Goal: Task Accomplishment & Management: Manage account settings

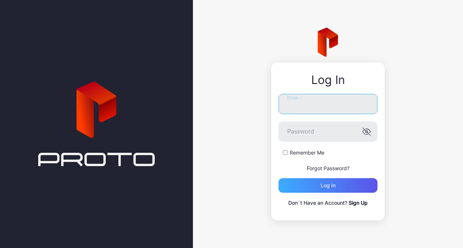
type input "**********"
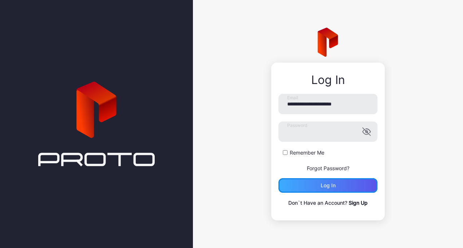
click at [306, 181] on div "Log in" at bounding box center [328, 186] width 99 height 15
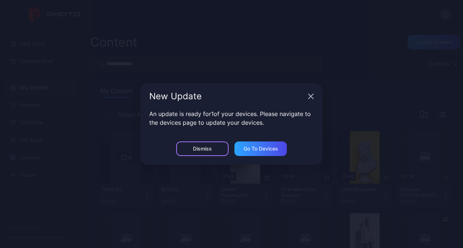
click at [218, 151] on div "Dismiss" at bounding box center [202, 149] width 52 height 15
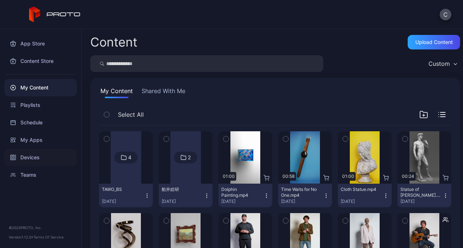
click at [28, 155] on div "Devices" at bounding box center [40, 157] width 73 height 17
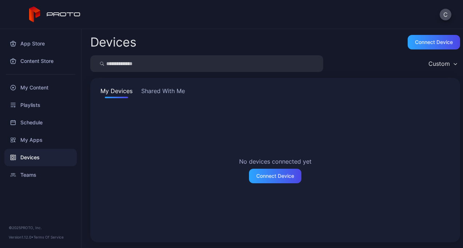
click at [174, 93] on button "Shared With Me" at bounding box center [163, 93] width 47 height 12
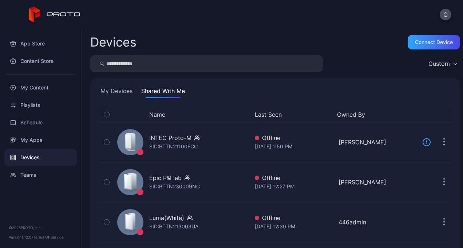
scroll to position [48, 0]
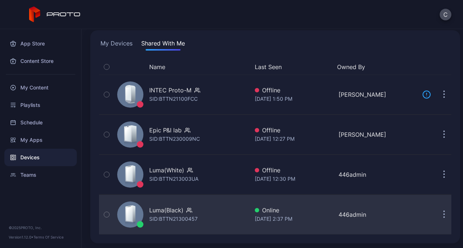
click at [164, 213] on div "Luma(Black)" at bounding box center [166, 210] width 34 height 9
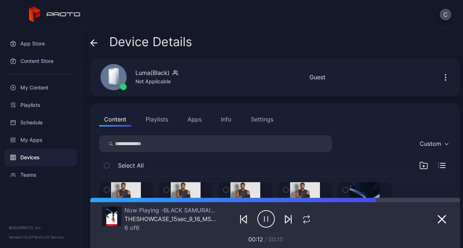
click at [149, 117] on button "Playlists" at bounding box center [157, 119] width 33 height 15
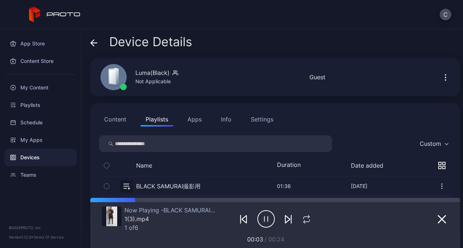
scroll to position [32, 0]
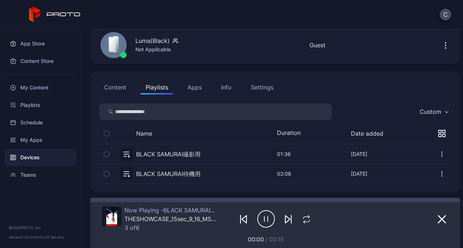
click at [207, 154] on button "button" at bounding box center [275, 154] width 353 height 19
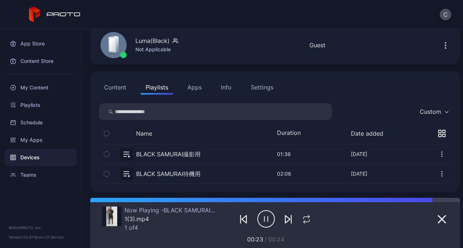
click at [239, 220] on icon "button" at bounding box center [243, 219] width 9 height 9
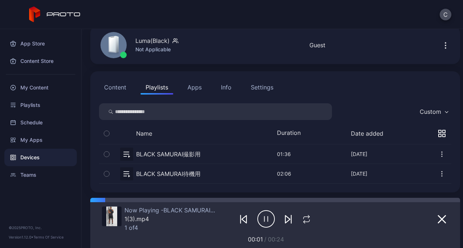
click at [291, 221] on div at bounding box center [275, 219] width 77 height 25
click at [289, 218] on button "button" at bounding box center [288, 219] width 13 height 10
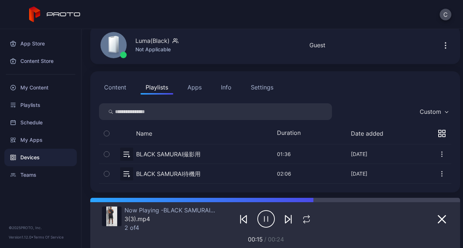
click at [219, 172] on button "button" at bounding box center [275, 173] width 353 height 19
click at [200, 171] on button "button" at bounding box center [275, 173] width 353 height 19
click at [25, 105] on div "Playlists" at bounding box center [40, 105] width 73 height 17
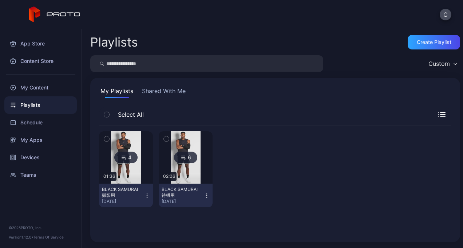
click at [188, 172] on img at bounding box center [186, 158] width 30 height 52
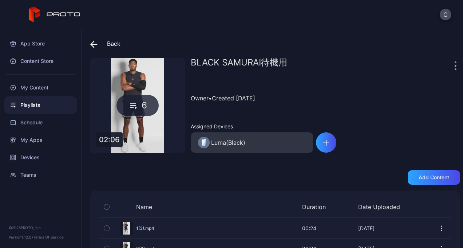
scroll to position [105, 0]
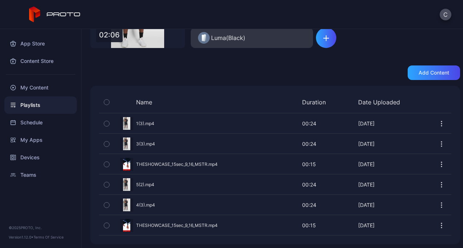
click at [40, 105] on div "Playlists" at bounding box center [40, 105] width 73 height 17
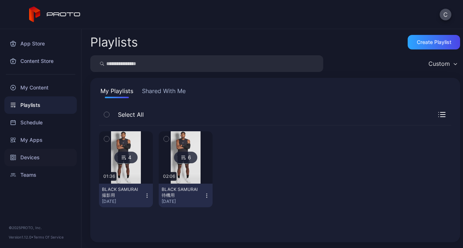
click at [32, 154] on div "Devices" at bounding box center [40, 157] width 73 height 17
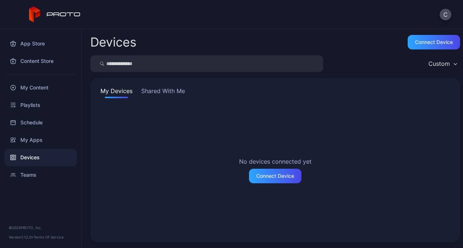
click at [169, 91] on button "Shared With Me" at bounding box center [163, 93] width 47 height 12
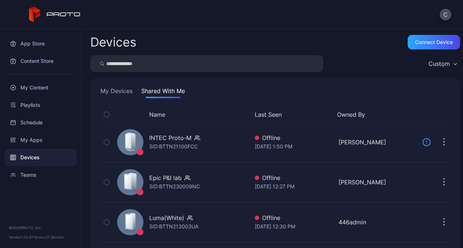
scroll to position [48, 0]
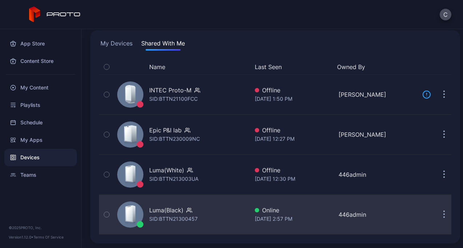
click at [178, 213] on div "Luma(Black)" at bounding box center [166, 210] width 34 height 9
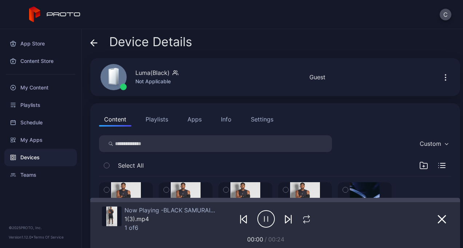
click at [154, 117] on button "Playlists" at bounding box center [157, 119] width 33 height 15
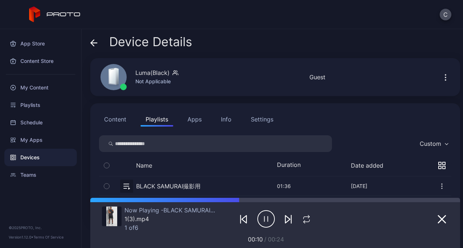
scroll to position [32, 0]
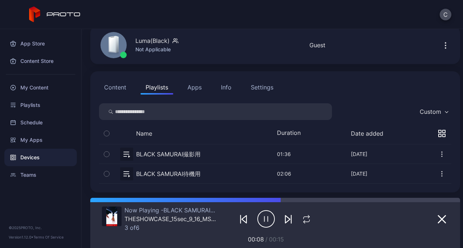
click at [179, 154] on button "button" at bounding box center [275, 154] width 353 height 19
click at [172, 177] on button "button" at bounding box center [275, 173] width 353 height 19
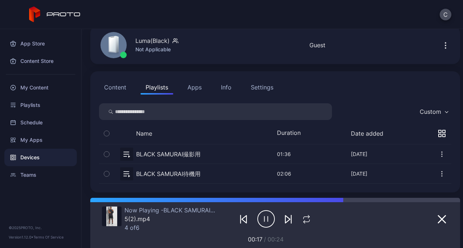
click at [165, 157] on button "button" at bounding box center [275, 154] width 353 height 19
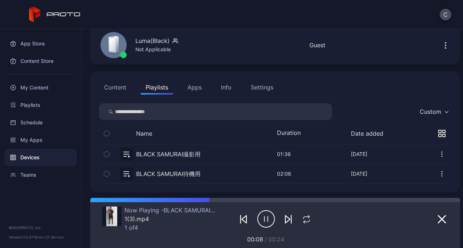
click at [180, 174] on button "button" at bounding box center [275, 173] width 353 height 19
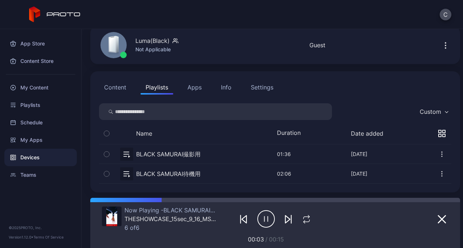
click at [180, 153] on button "button" at bounding box center [275, 154] width 353 height 19
click at [158, 155] on button "button" at bounding box center [275, 154] width 353 height 19
drag, startPoint x: 430, startPoint y: 224, endPoint x: 314, endPoint y: 198, distance: 118.3
click at [314, 198] on div "Now Playing - BLACK SAMURAI撮影用 1(3).mp4 1 of 4 00:07 / 00:24" at bounding box center [275, 223] width 370 height 50
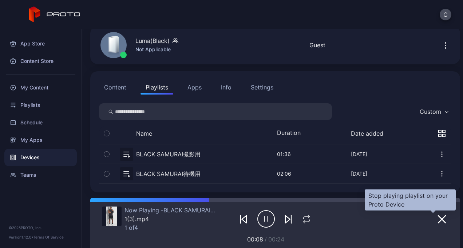
click at [438, 219] on icon "button" at bounding box center [442, 219] width 9 height 9
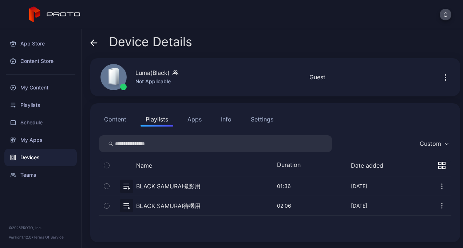
click at [179, 182] on button "button" at bounding box center [275, 186] width 353 height 19
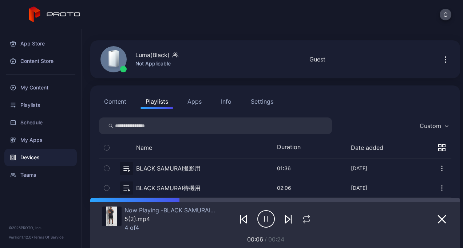
scroll to position [32, 0]
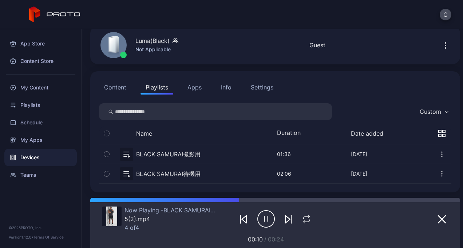
click at [189, 171] on button "button" at bounding box center [275, 173] width 353 height 19
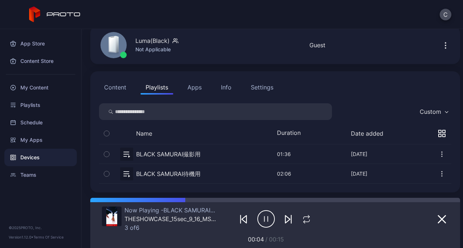
click at [187, 156] on button "button" at bounding box center [275, 154] width 353 height 19
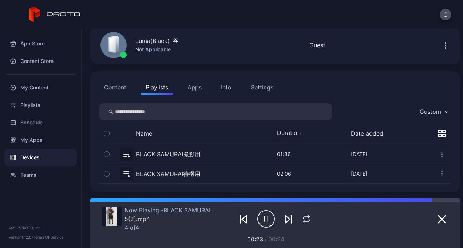
click at [156, 151] on button "button" at bounding box center [275, 154] width 353 height 19
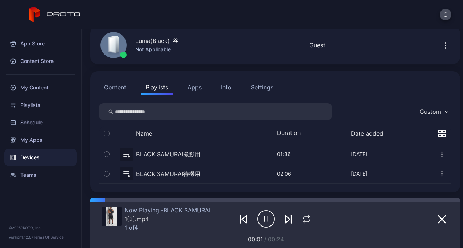
click at [162, 171] on button "button" at bounding box center [275, 173] width 353 height 19
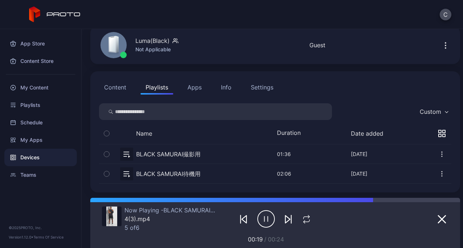
click at [264, 219] on icon "button" at bounding box center [266, 219] width 17 height 18
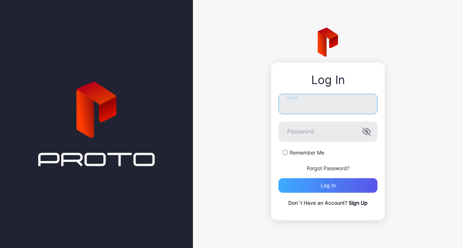
type input "**********"
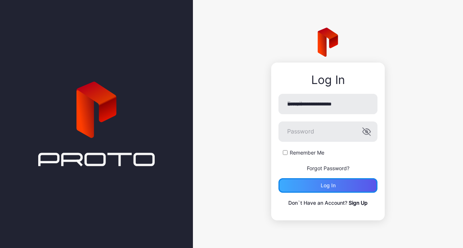
click at [316, 192] on div "Log in" at bounding box center [328, 186] width 99 height 15
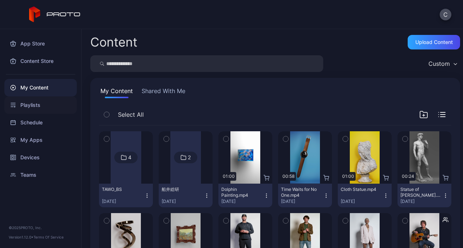
click at [26, 110] on div "Playlists" at bounding box center [40, 105] width 73 height 17
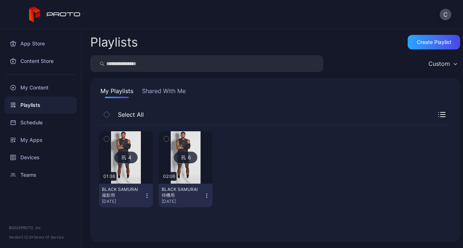
click at [120, 138] on img at bounding box center [126, 158] width 30 height 52
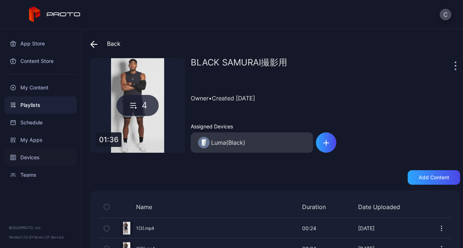
click at [35, 152] on div "Devices" at bounding box center [40, 157] width 73 height 17
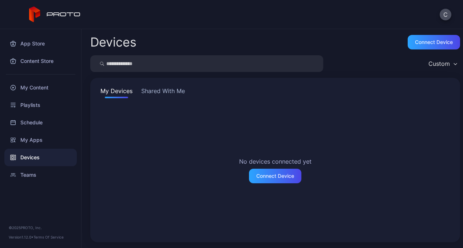
click at [152, 87] on button "Shared With Me" at bounding box center [163, 93] width 47 height 12
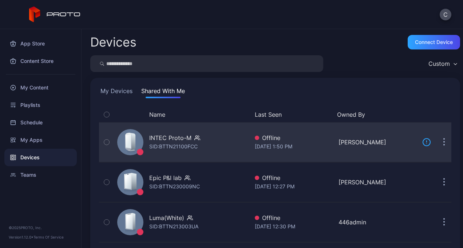
scroll to position [48, 0]
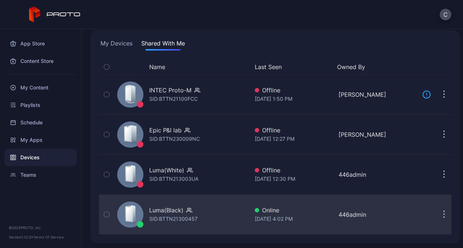
click at [176, 218] on div "SID: BTTN21300457" at bounding box center [173, 219] width 48 height 9
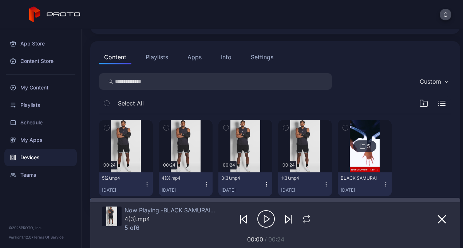
scroll to position [64, 0]
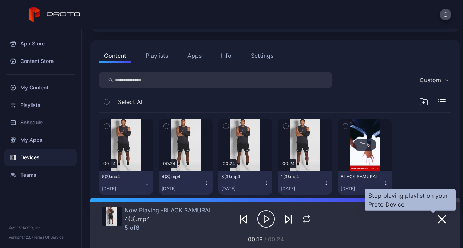
click at [438, 222] on icon "button" at bounding box center [442, 219] width 9 height 9
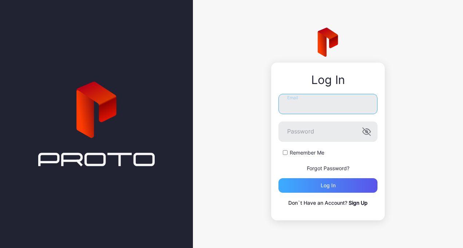
type input "**********"
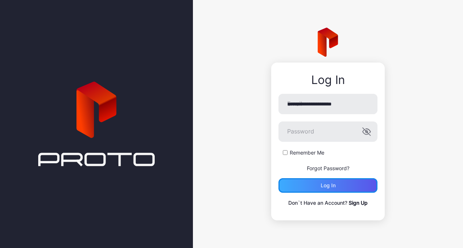
click at [312, 185] on div "Log in" at bounding box center [328, 186] width 99 height 15
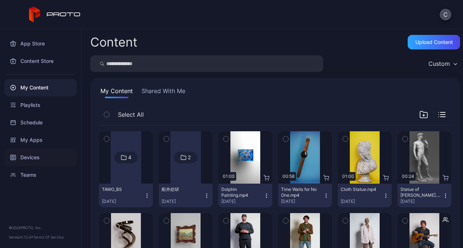
click at [31, 157] on div "Devices" at bounding box center [40, 157] width 73 height 17
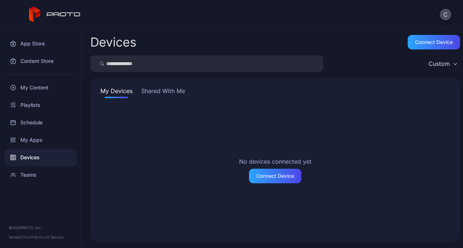
click at [173, 94] on button "Shared With Me" at bounding box center [163, 93] width 47 height 12
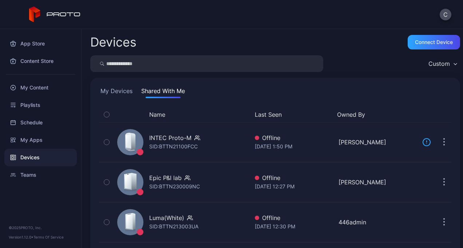
scroll to position [48, 0]
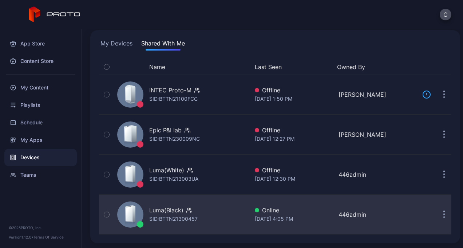
click at [183, 210] on div "Luma(Black)" at bounding box center [166, 210] width 34 height 9
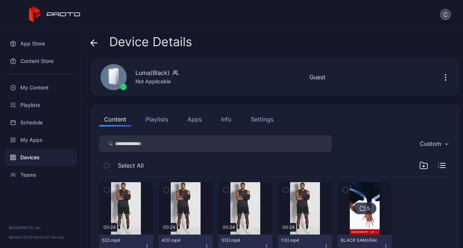
click at [156, 119] on button "Playlists" at bounding box center [157, 119] width 33 height 15
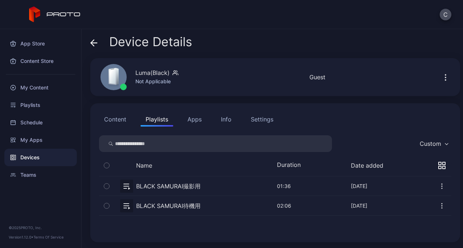
click at [165, 202] on button "button" at bounding box center [275, 205] width 353 height 19
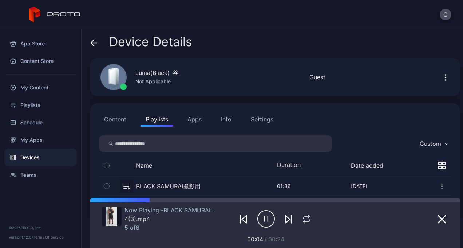
scroll to position [32, 0]
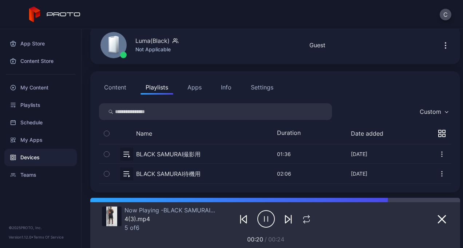
click at [179, 154] on button "button" at bounding box center [275, 154] width 353 height 19
click at [197, 173] on button "button" at bounding box center [275, 173] width 353 height 19
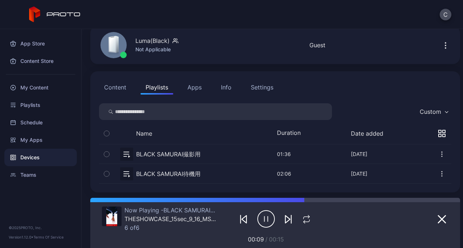
click at [153, 152] on button "button" at bounding box center [275, 154] width 353 height 19
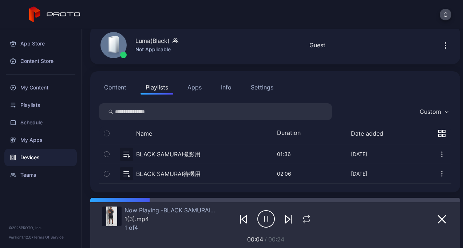
click at [153, 152] on button "button" at bounding box center [275, 154] width 353 height 19
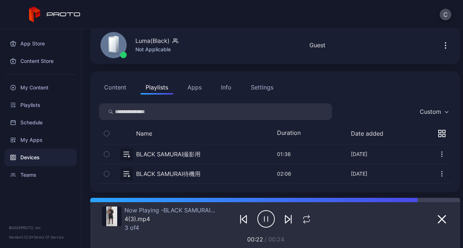
click at [160, 174] on button "button" at bounding box center [275, 173] width 353 height 19
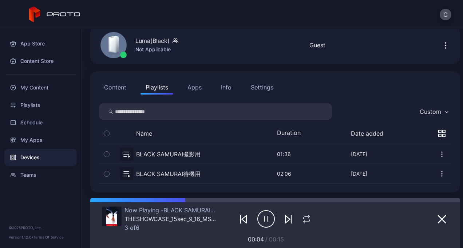
click at [196, 173] on button "button" at bounding box center [275, 173] width 353 height 19
click at [185, 149] on button "button" at bounding box center [275, 154] width 353 height 19
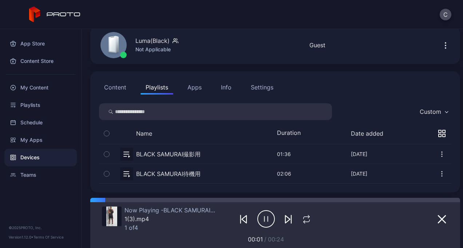
click at [185, 149] on button "button" at bounding box center [275, 154] width 353 height 19
click at [213, 148] on button "button" at bounding box center [275, 154] width 353 height 19
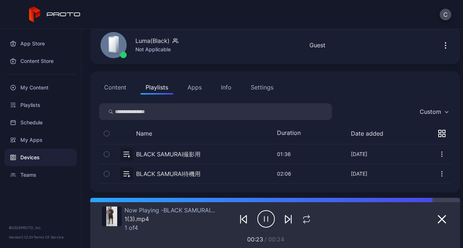
click at [220, 175] on button "button" at bounding box center [275, 173] width 353 height 19
click at [185, 153] on button "button" at bounding box center [275, 154] width 353 height 19
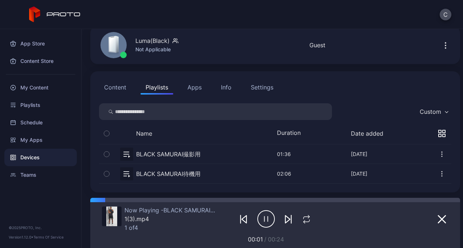
click at [258, 211] on icon "button" at bounding box center [266, 219] width 17 height 18
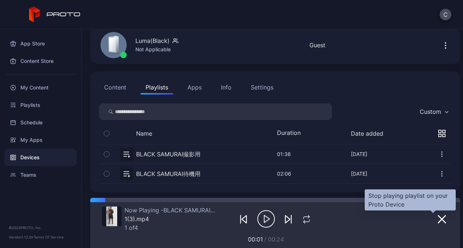
click at [439, 216] on icon "button" at bounding box center [442, 219] width 7 height 7
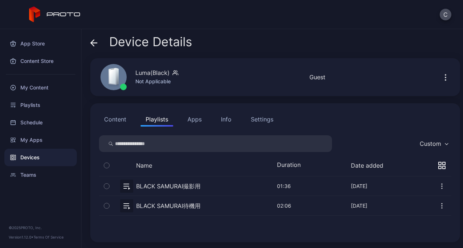
scroll to position [0, 0]
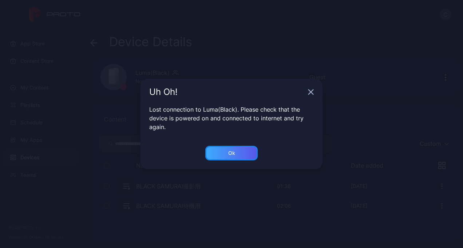
click at [238, 150] on div "Ok" at bounding box center [231, 153] width 52 height 15
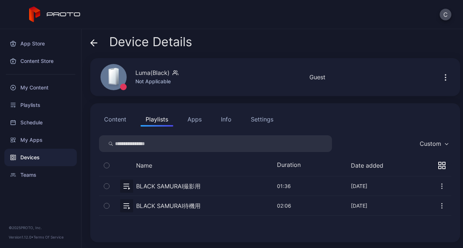
drag, startPoint x: 0, startPoint y: 231, endPoint x: 298, endPoint y: 24, distance: 363.1
click at [298, 24] on div "C" at bounding box center [231, 14] width 463 height 29
